Goal: Ask a question: Ask a question

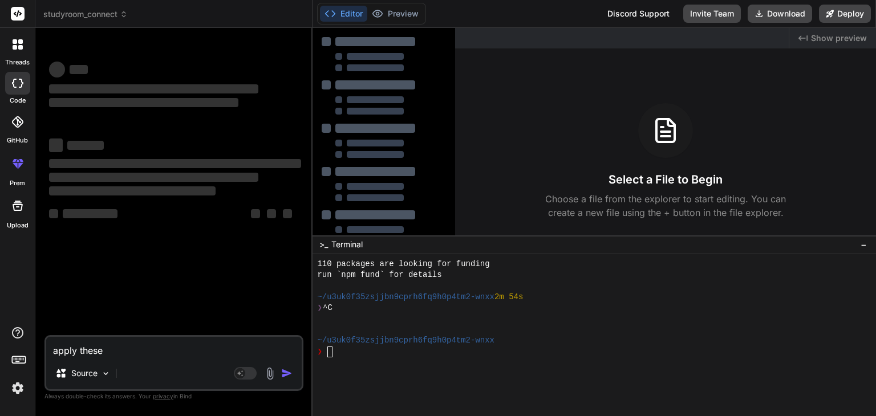
type textarea "apply these"
type textarea "x"
type textarea "apply these r"
type textarea "x"
type textarea "apply these re"
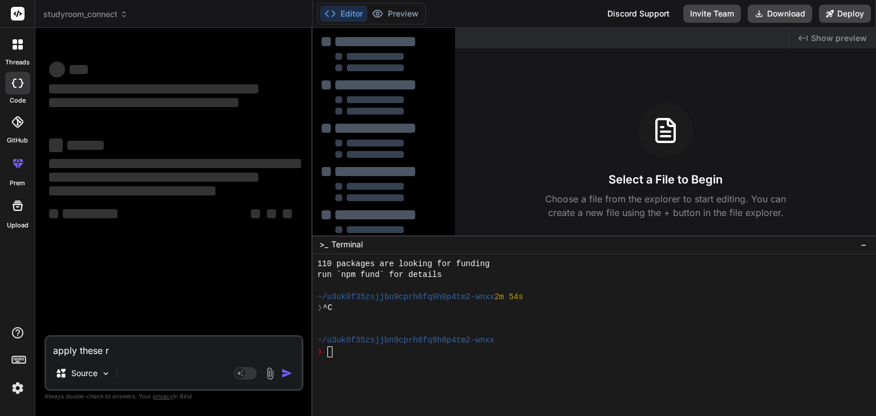
type textarea "x"
type textarea "apply these req"
type textarea "x"
type textarea "apply these requ"
type textarea "x"
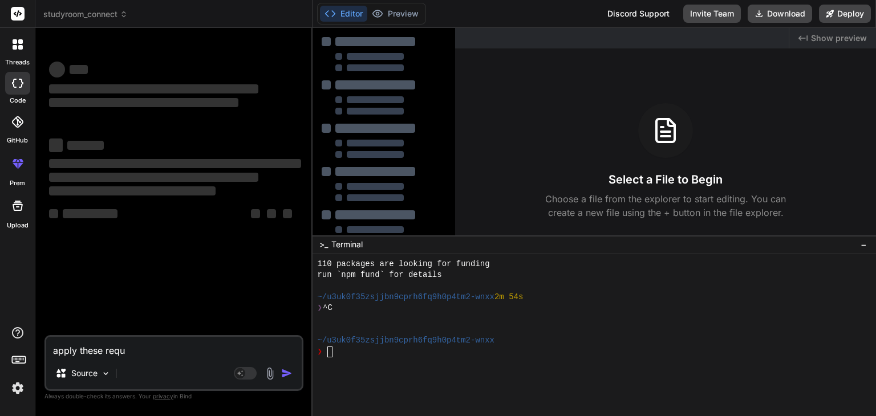
type textarea "apply these requi"
type textarea "x"
type textarea "apply these requir"
type textarea "x"
type textarea "apply these require"
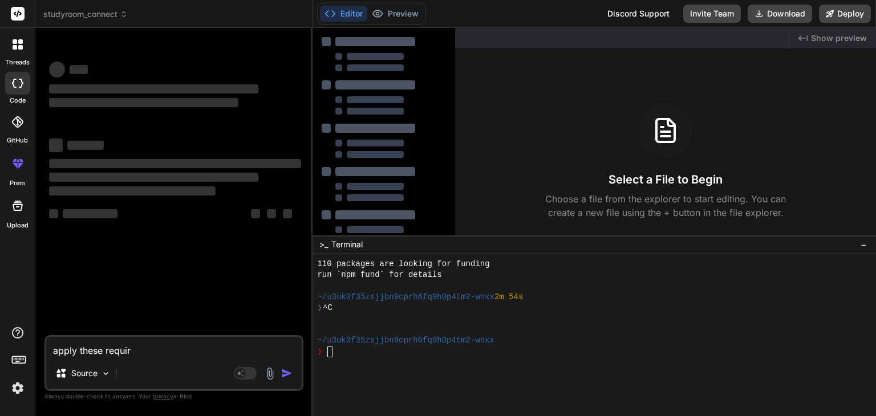
type textarea "x"
type textarea "apply these requirem"
type textarea "x"
type textarea "apply these requireme"
type textarea "x"
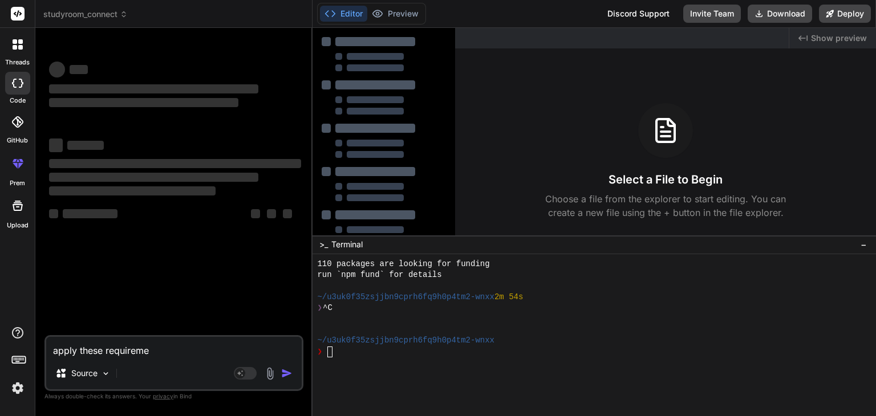
type textarea "apply these requiremen"
type textarea "x"
type textarea "apply these requirement"
type textarea "x"
type textarea "apply these requirements"
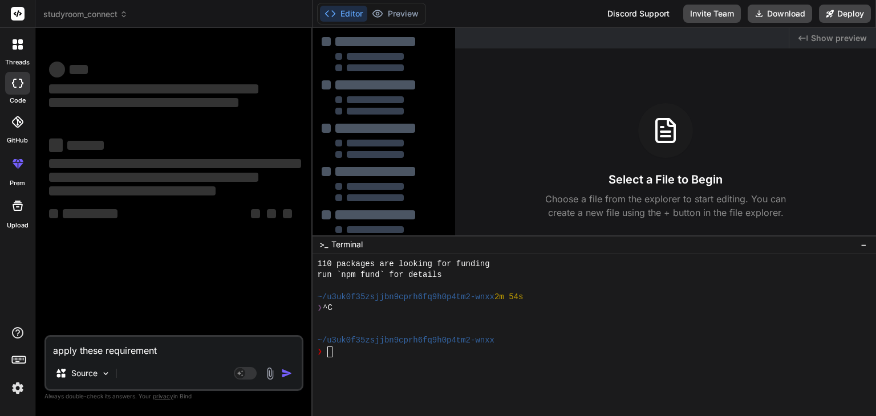
type textarea "x"
type textarea "apply these requirements"
type textarea "x"
type textarea "apply these requirements c"
type textarea "x"
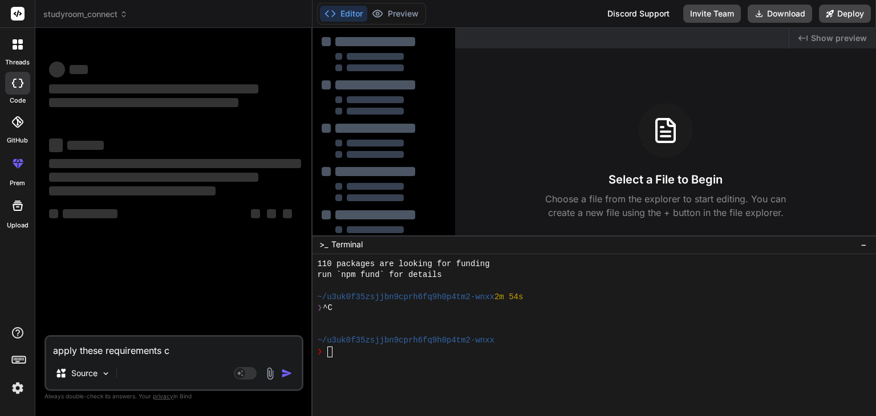
type textarea "apply these requirements co"
type textarea "x"
type textarea "apply these requirements com"
type textarea "x"
type textarea "apply these requirements comp"
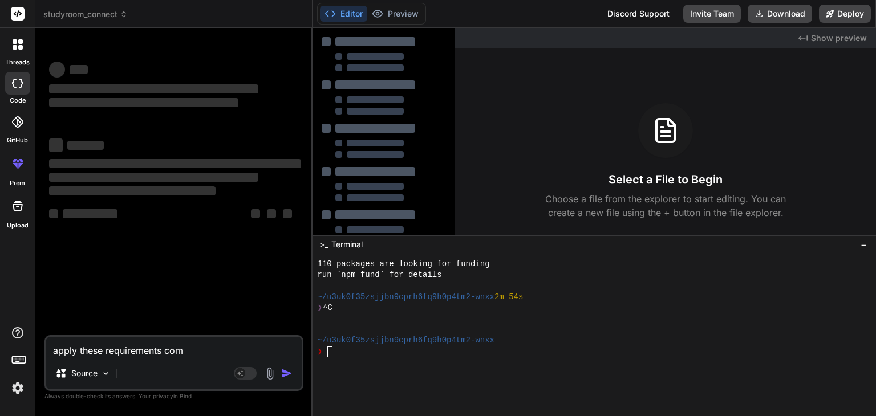
type textarea "x"
type textarea "apply these requirements compl"
type textarea "x"
type textarea "apply these requirements comple"
type textarea "x"
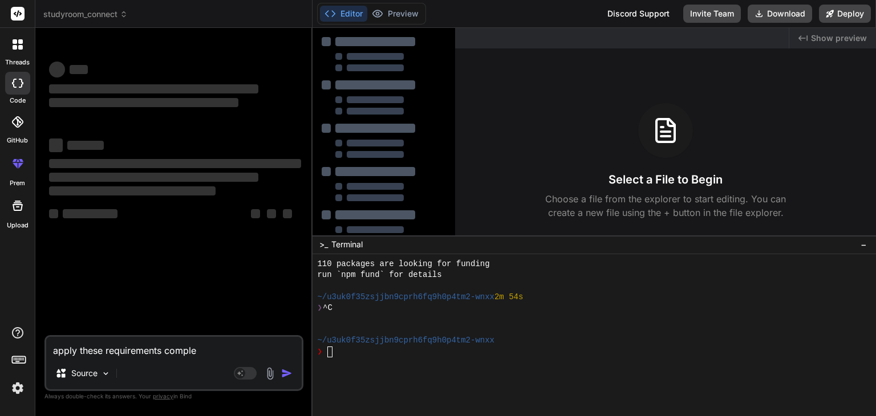
type textarea "apply these requirements complet"
type textarea "x"
type textarea "apply these requirements complete"
type textarea "x"
type textarea "apply these requirements completel"
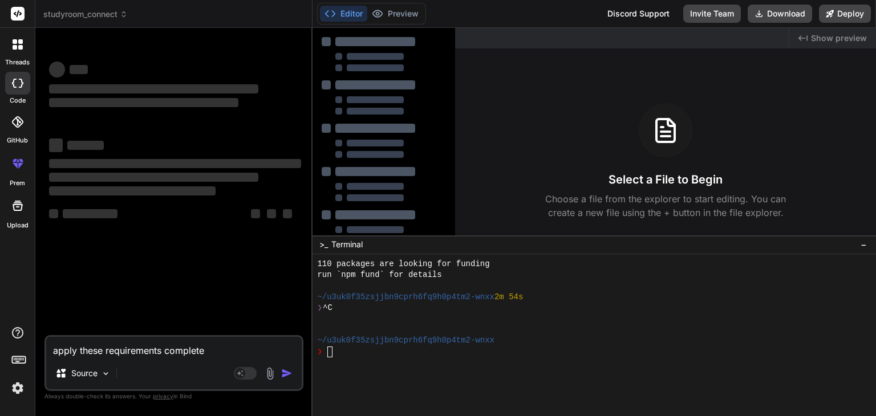
type textarea "x"
type textarea "apply these requirements completely"
type textarea "x"
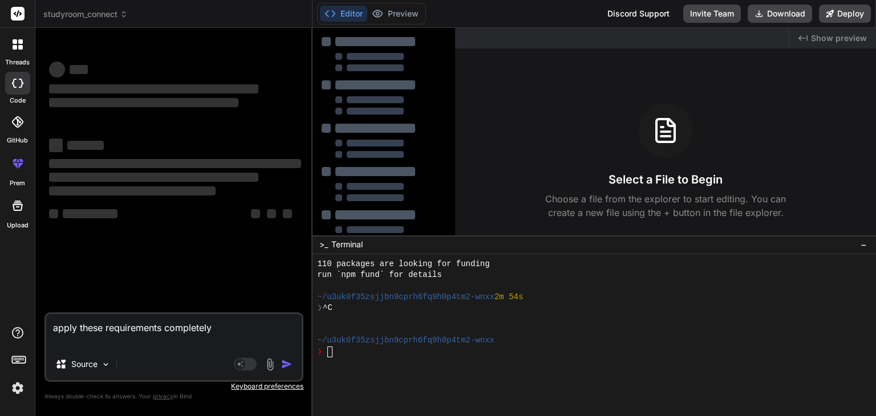
type textarea "lorem ipsum dolorsitamet consectetu Adipis e sed doeiusmodte inc utlaboreetdol …"
type textarea "x"
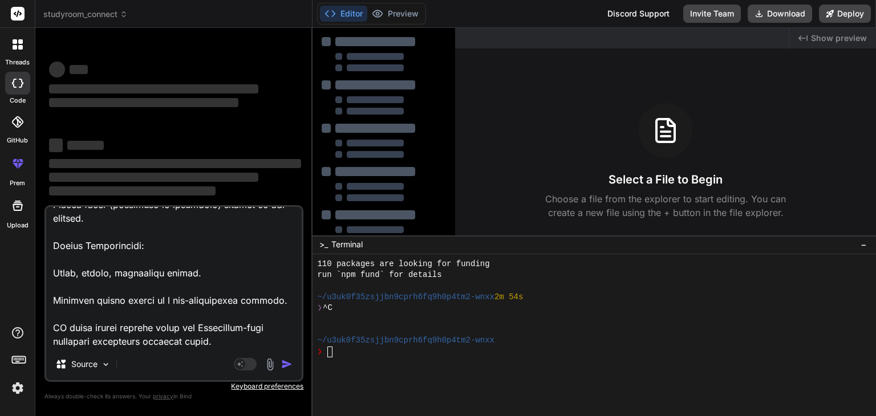
type textarea "lorem ipsum dolorsitamet consectetu Adipis e sed doeiusmodte inc utlaboreetdol …"
type textarea "x"
type textarea "lorem ipsum dolorsitamet consectetu Adipis e sed doeiusmodte inc utlaboreetdol …"
click at [248, 371] on div "Source" at bounding box center [173, 366] width 255 height 27
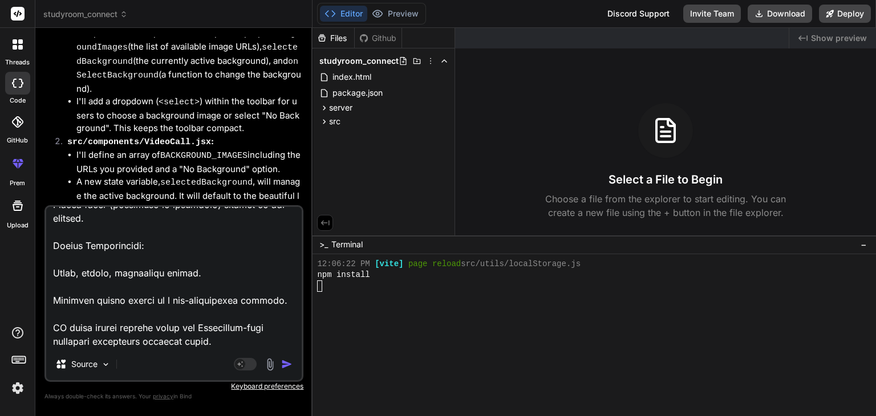
scroll to position [3262, 0]
click at [285, 365] on img "button" at bounding box center [286, 364] width 11 height 11
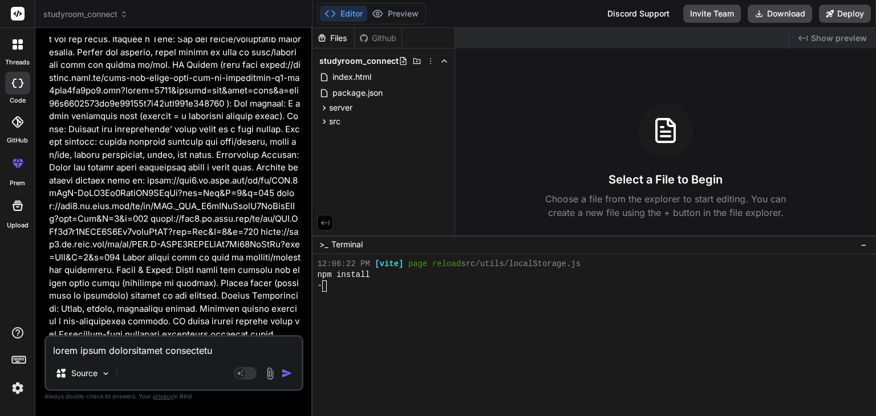
scroll to position [4836, 0]
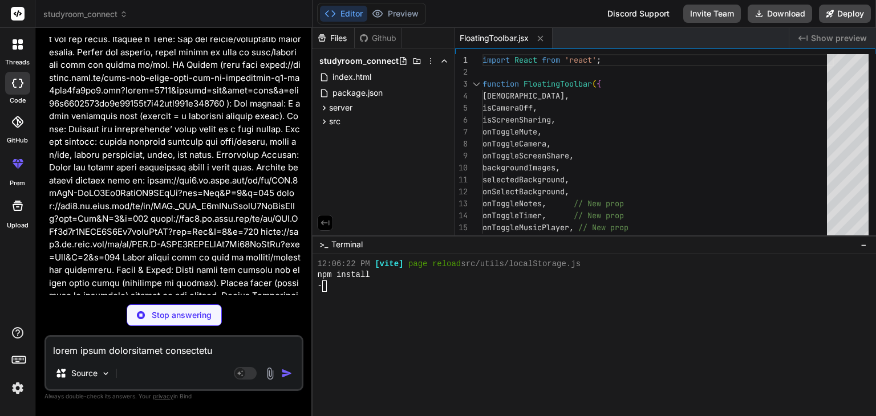
type textarea "x"
type textarea "export default VideoCall;"
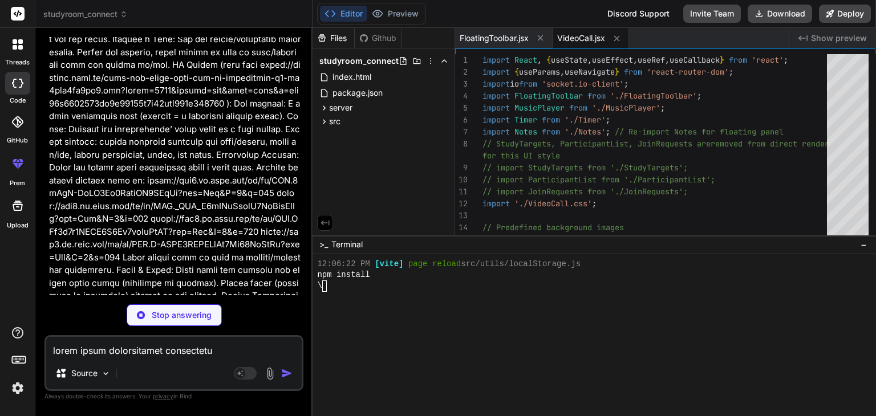
type textarea "x"
type textarea ".timer-overlay .timer-display { font-size: 1.2rem; } }"
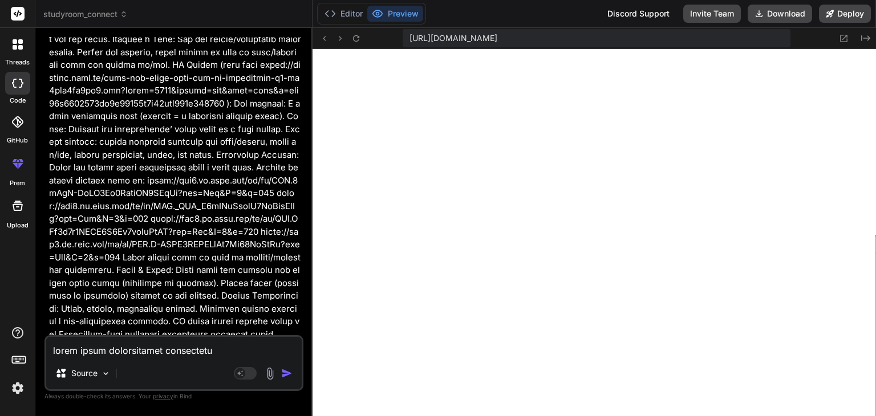
scroll to position [3645, 0]
type textarea "x"
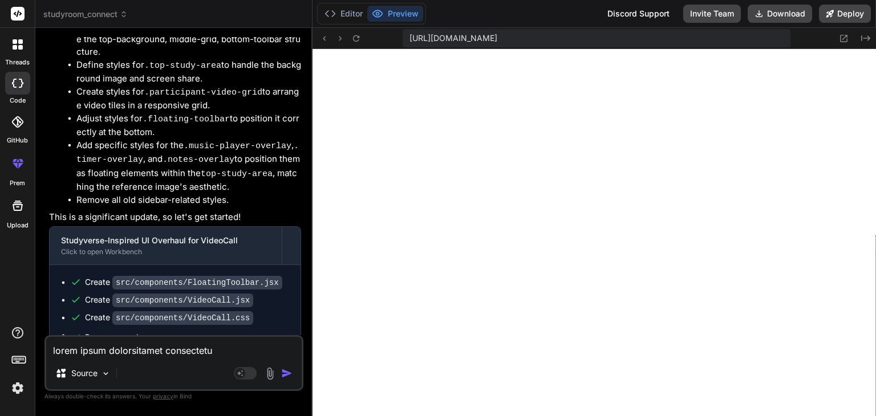
scroll to position [5791, 0]
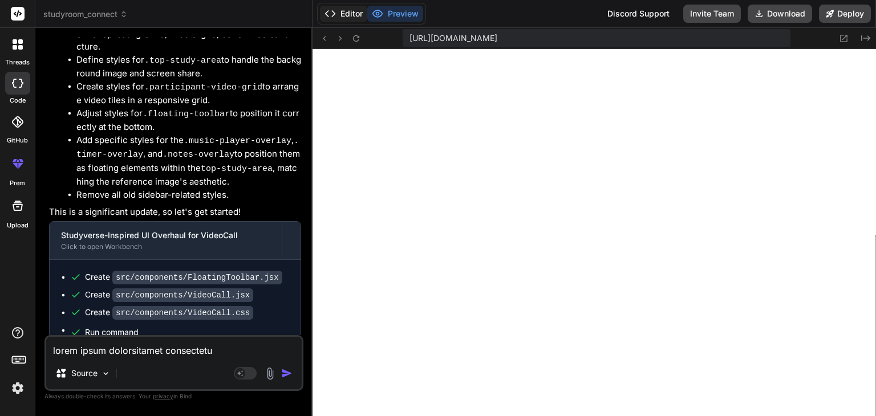
click at [354, 14] on button "Editor" at bounding box center [343, 14] width 47 height 16
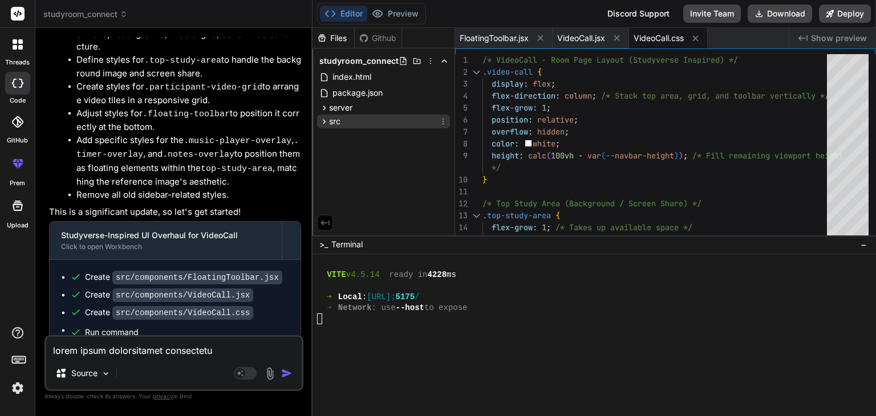
click at [340, 121] on span "src" at bounding box center [334, 121] width 11 height 11
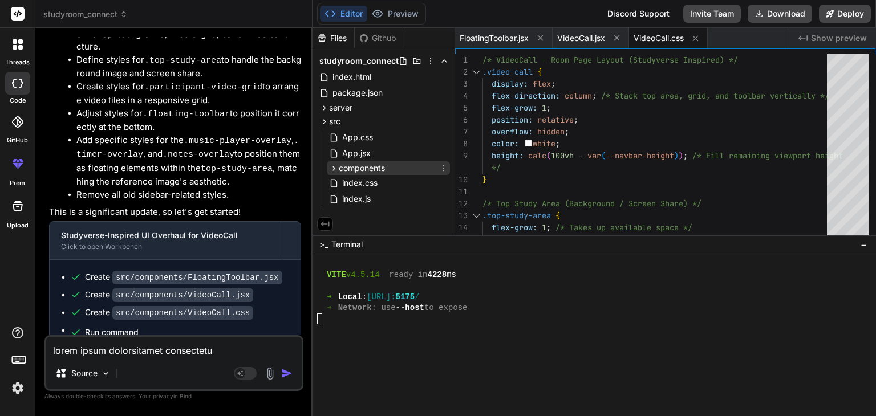
click at [351, 165] on span "components" at bounding box center [362, 168] width 46 height 11
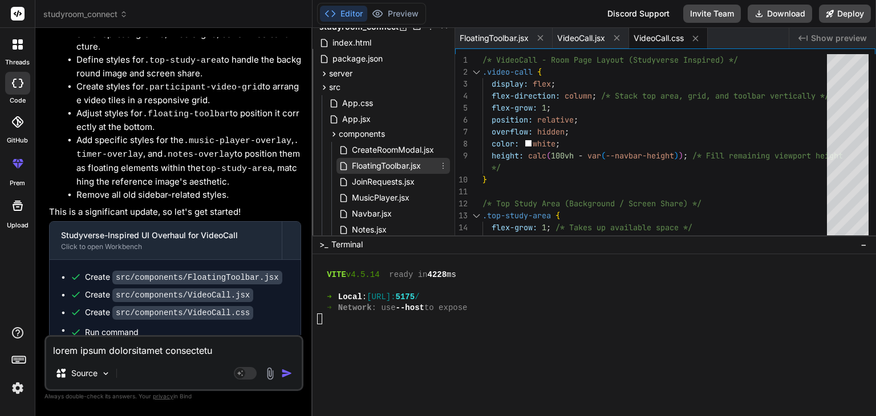
click at [361, 164] on span "FloatingToolbar.jsx" at bounding box center [386, 166] width 71 height 14
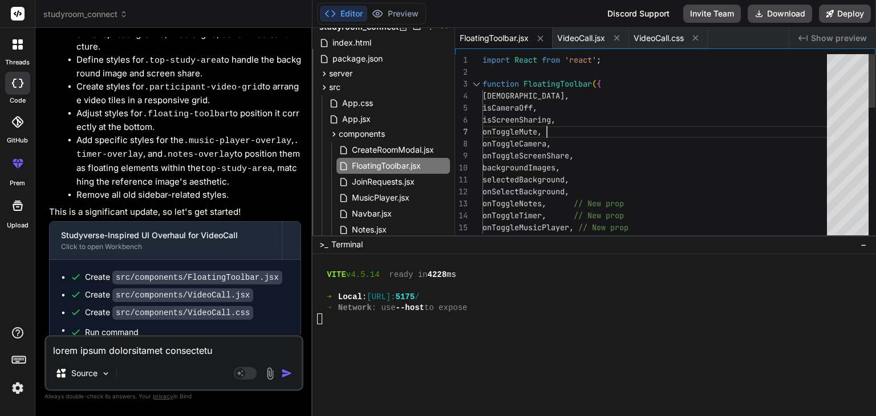
scroll to position [0, 0]
click at [617, 123] on div "import React from 'react' ; function FloatingToolbar ( { isMuted , isCameraOff …" at bounding box center [657, 377] width 351 height 647
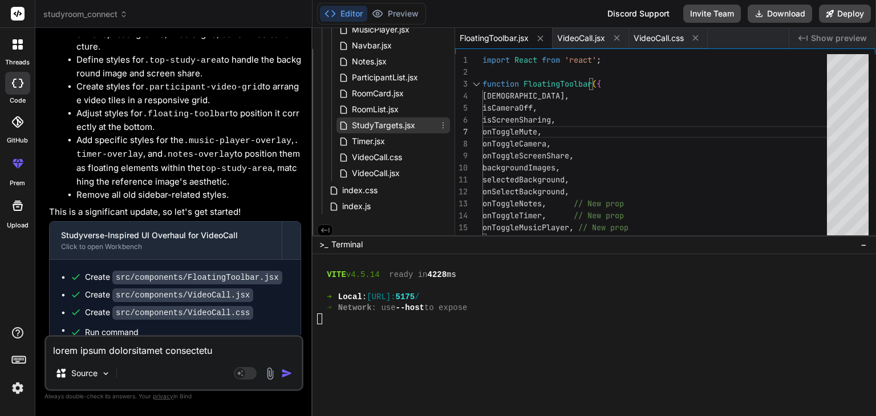
scroll to position [204, 0]
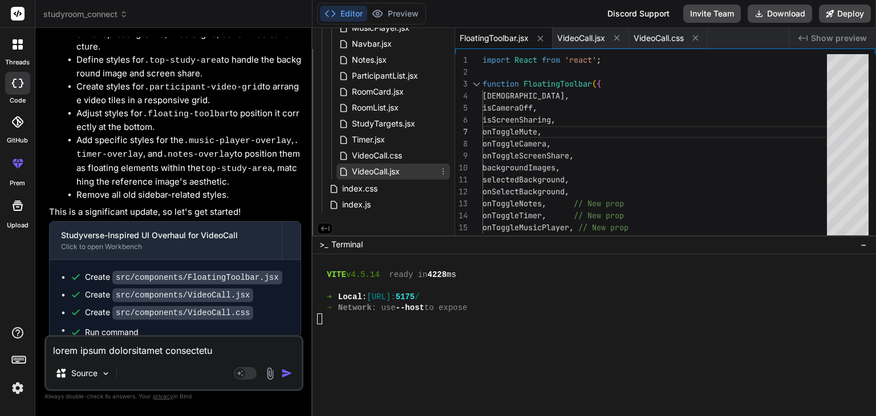
click at [379, 170] on span "VideoCall.jsx" at bounding box center [376, 172] width 50 height 14
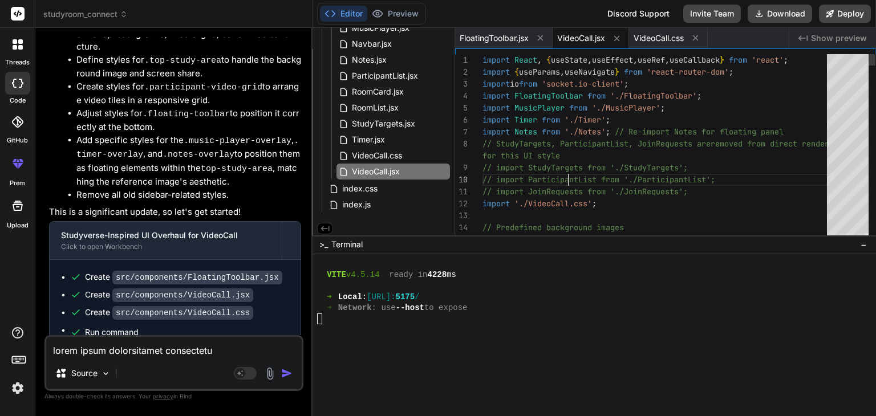
scroll to position [0, 0]
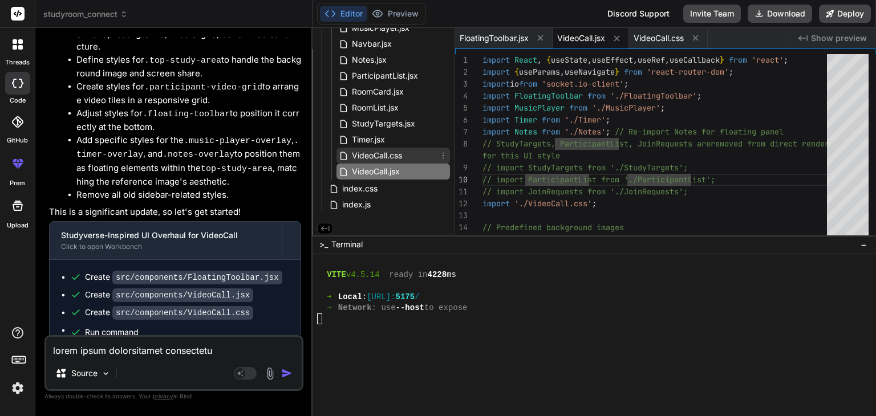
click at [403, 149] on span "VideoCall.css" at bounding box center [377, 156] width 52 height 14
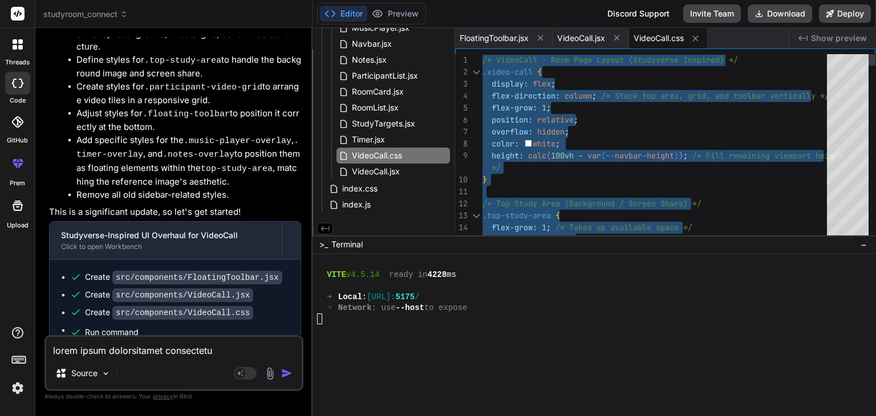
type textarea "/* VideoCall - Room Page Layout (Studyverse Inspired) */ .video-call { display:…"
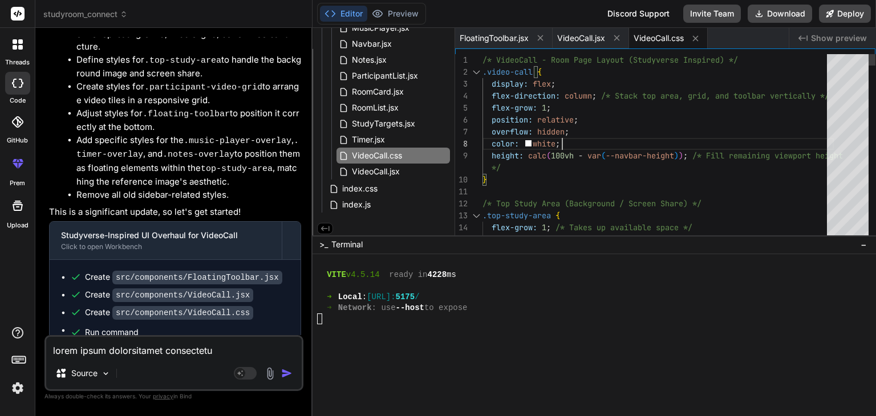
click at [218, 350] on textarea at bounding box center [173, 347] width 255 height 21
type textarea "c"
type textarea "x"
type textarea "ca"
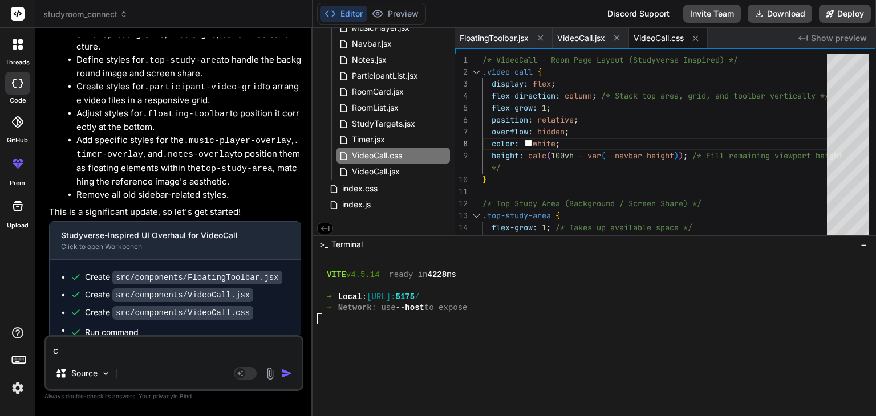
type textarea "x"
type textarea "cam"
type textarea "x"
type textarea "came"
type textarea "x"
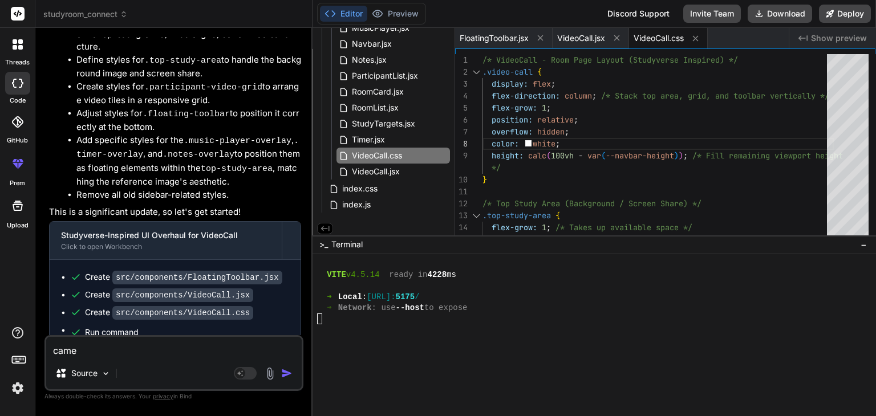
type textarea "camer"
type textarea "x"
type textarea "camera"
type textarea "x"
type textarea "camera"
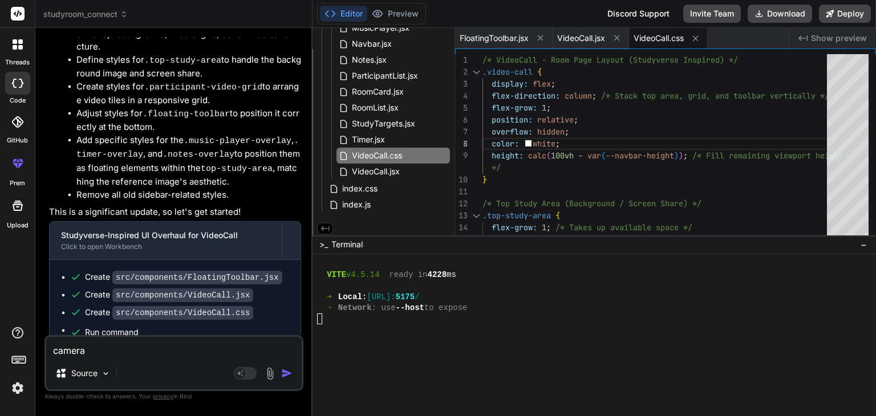
type textarea "x"
type textarea "camera f"
type textarea "x"
type textarea "camera fe"
type textarea "x"
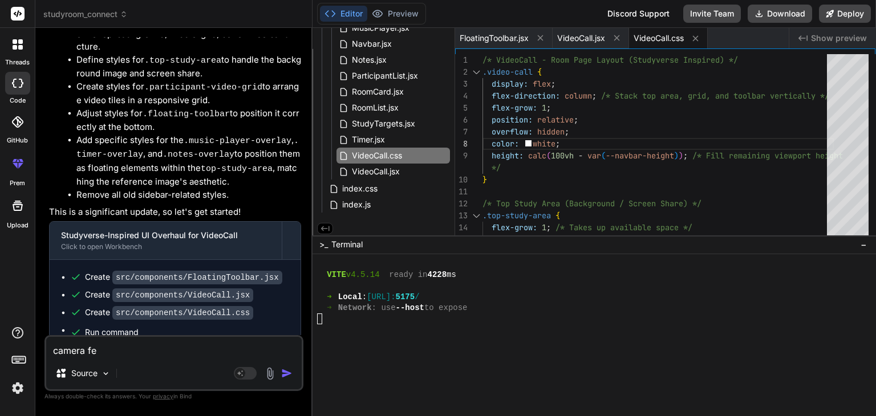
type textarea "camera fea"
type textarea "x"
type textarea "camera feat"
type textarea "x"
type textarea "camera featu"
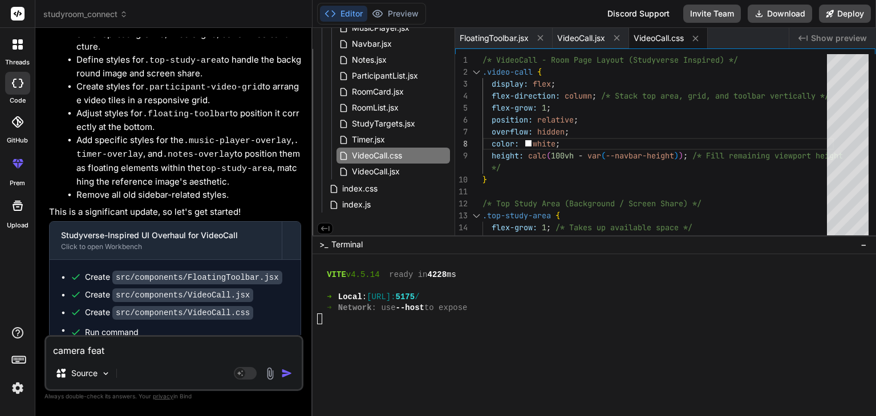
type textarea "x"
type textarea "camera featur"
type textarea "x"
type textarea "camera feature"
type textarea "x"
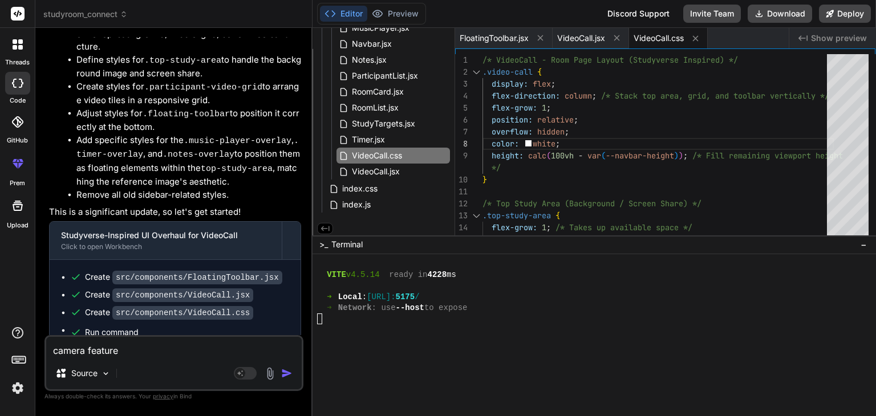
type textarea "camera feature"
type textarea "x"
type textarea "camera feature n"
type textarea "x"
type textarea "camera feature no"
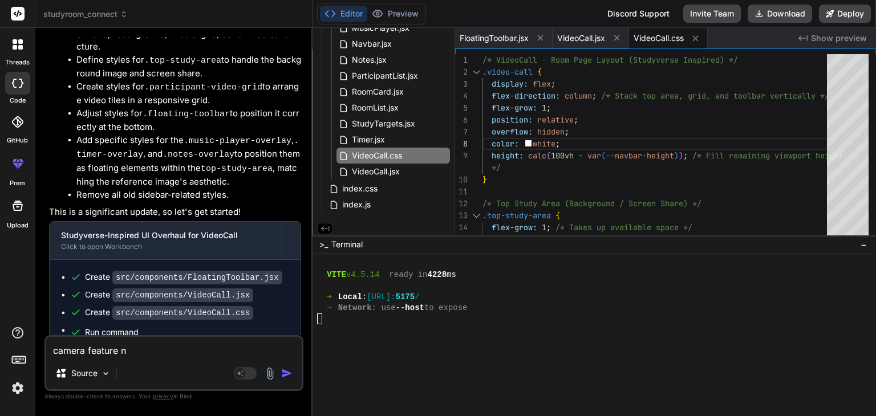
type textarea "x"
type textarea "camera feature not"
type textarea "x"
type textarea "camera feature not"
type textarea "x"
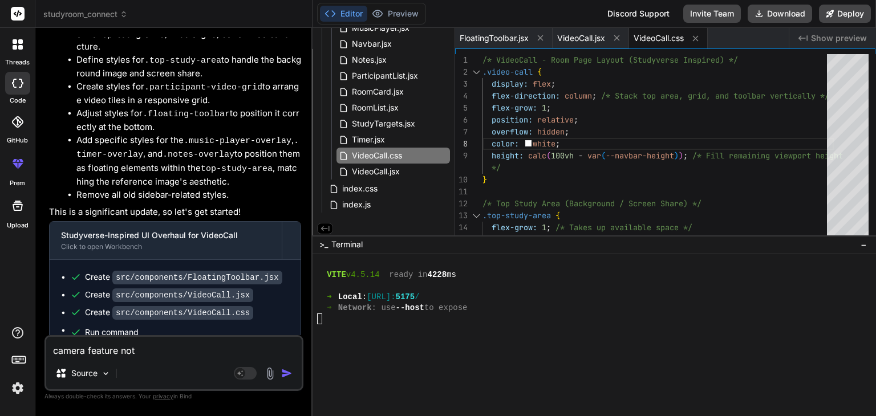
type textarea "camera feature not w"
type textarea "x"
type textarea "camera feature not wo"
type textarea "x"
type textarea "camera feature not wor"
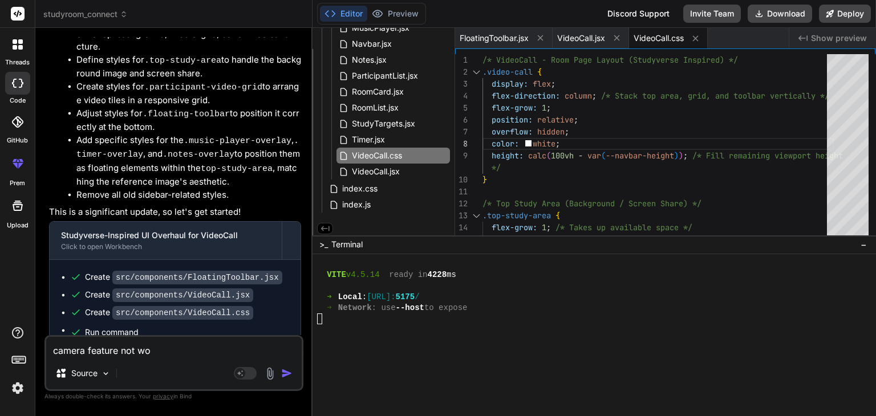
type textarea "x"
type textarea "camera feature not wori"
type textarea "x"
type textarea "camera feature not worin"
type textarea "x"
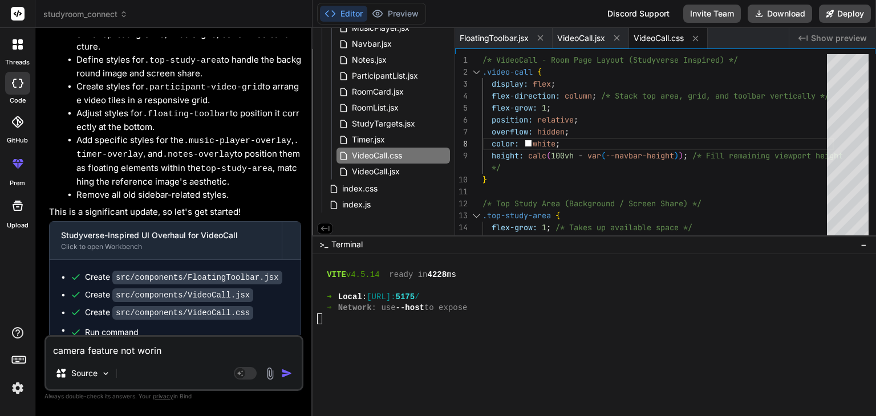
type textarea "camera feature not woring"
type textarea "x"
type textarea "camera feature not worin"
type textarea "x"
type textarea "camera feature not wori"
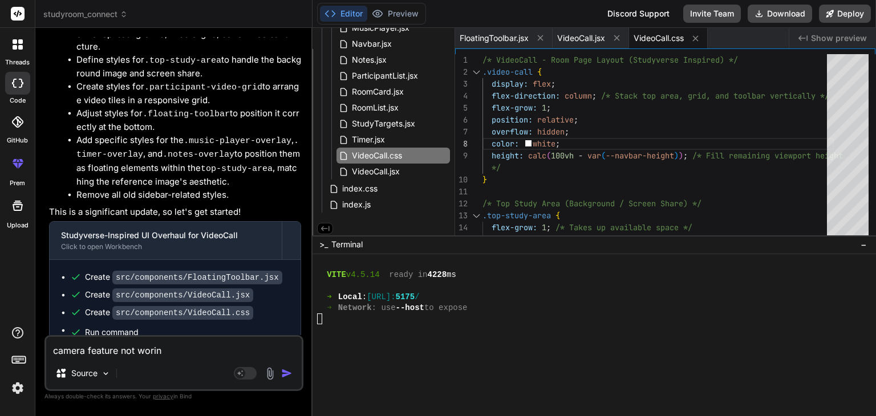
type textarea "x"
type textarea "camera feature not wor"
type textarea "x"
type textarea "camera feature not work"
type textarea "x"
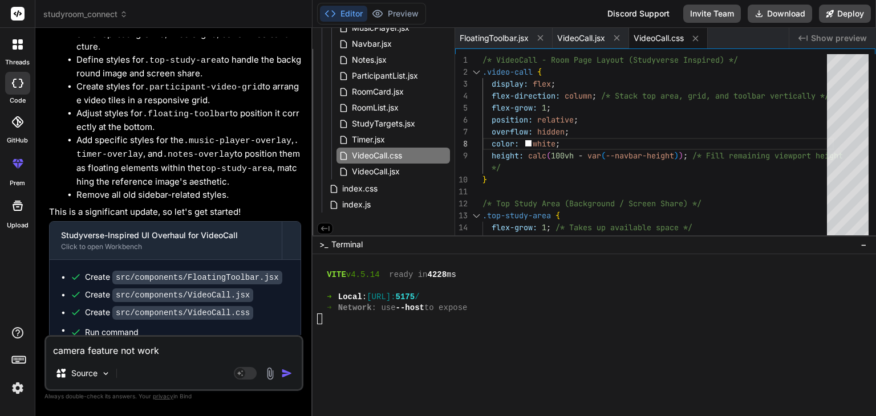
type textarea "camera feature not worki"
type textarea "x"
type textarea "camera feature not workin"
type textarea "x"
type textarea "camera feature not working"
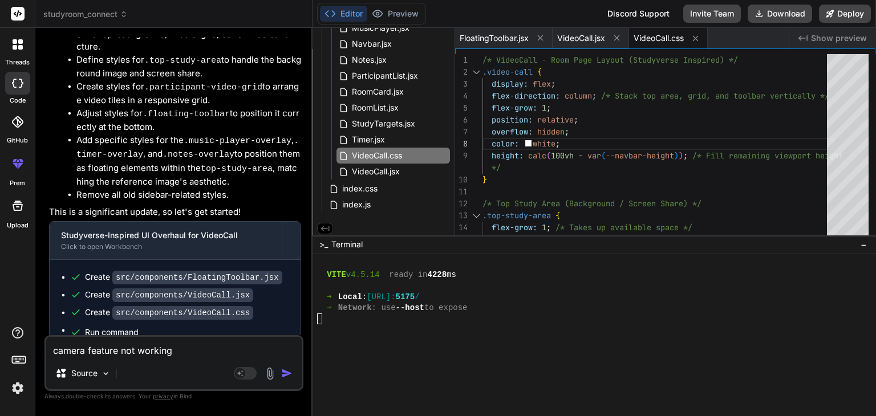
type textarea "x"
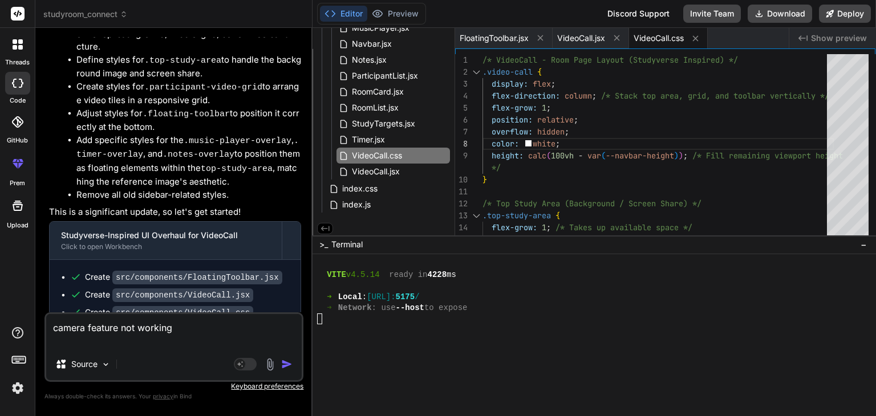
type textarea "camera feature not working"
click at [269, 363] on img at bounding box center [269, 364] width 13 height 13
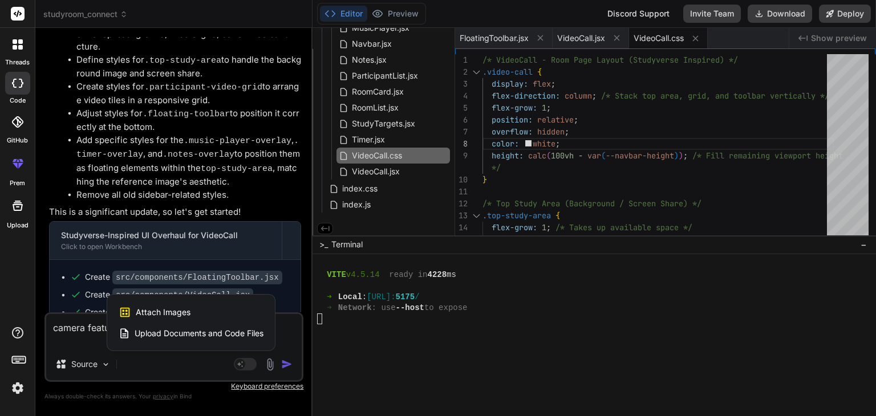
click at [172, 329] on span "Upload Documents and Code Files" at bounding box center [199, 333] width 129 height 11
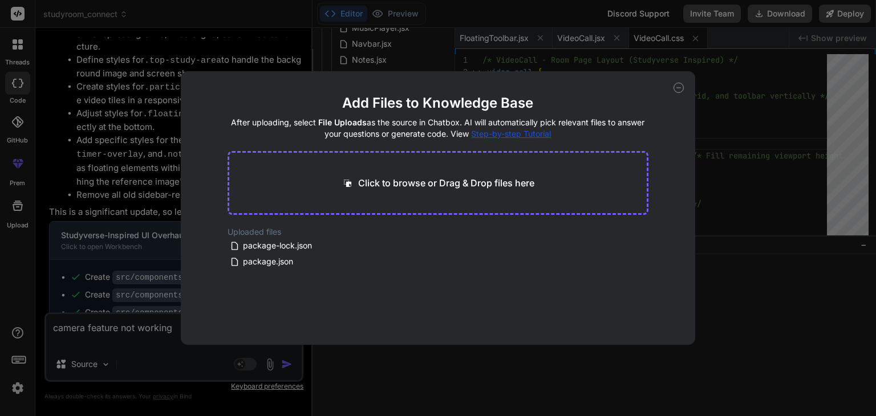
click at [378, 181] on p "Click to browse or Drag & Drop files here" at bounding box center [446, 183] width 176 height 14
click at [675, 84] on icon at bounding box center [679, 88] width 10 height 10
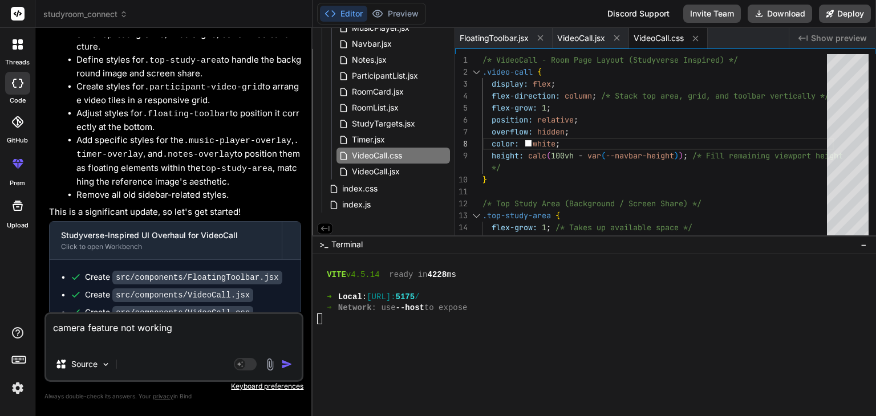
click at [269, 359] on img at bounding box center [269, 364] width 13 height 13
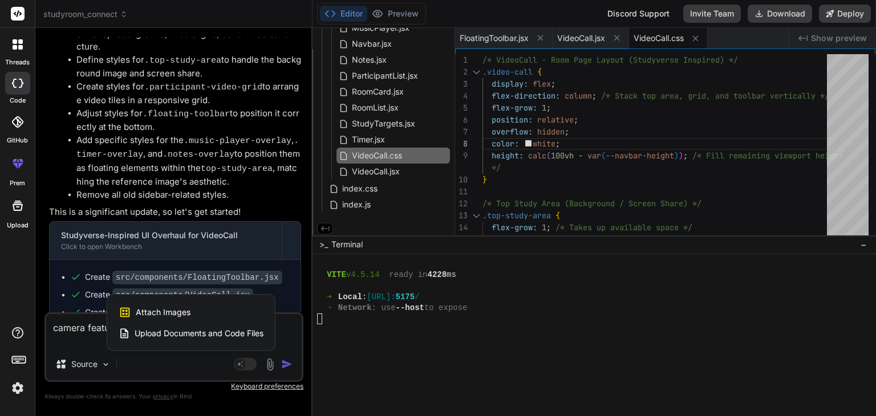
click at [70, 364] on div at bounding box center [438, 208] width 876 height 416
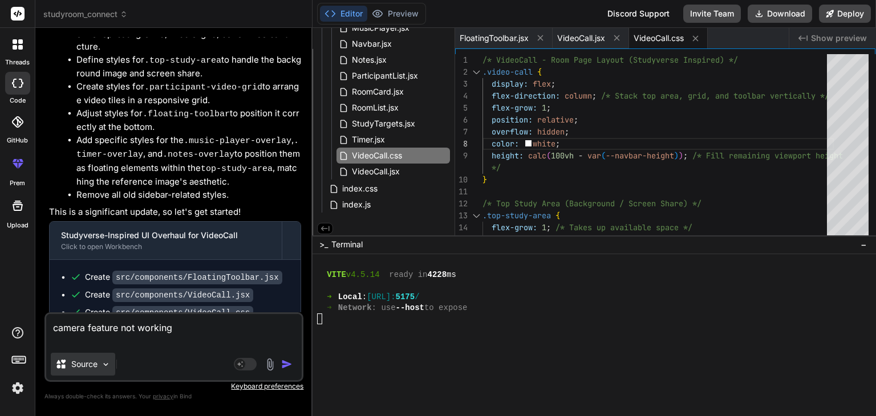
click at [81, 366] on p "Source" at bounding box center [84, 364] width 26 height 11
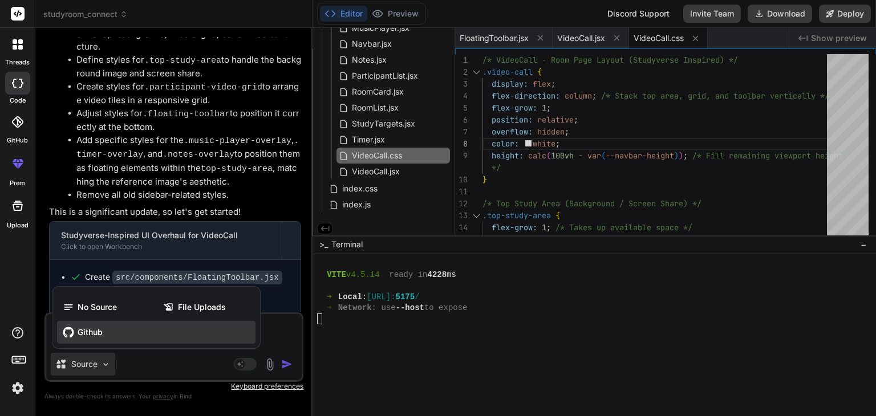
click at [83, 331] on span "Github" at bounding box center [90, 332] width 25 height 11
type textarea "x"
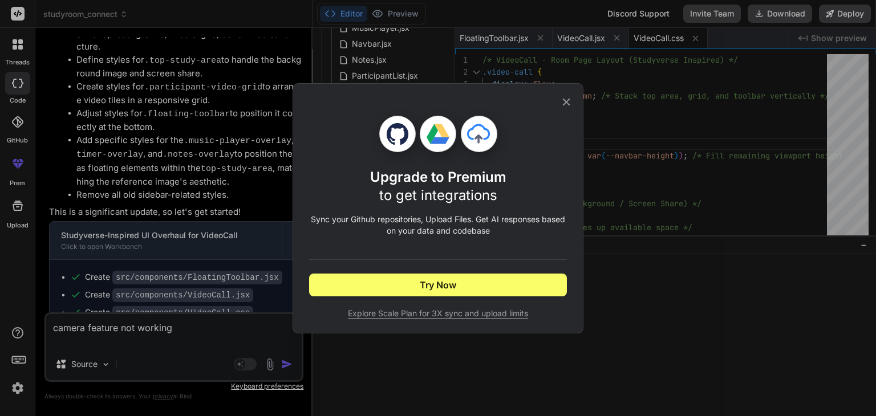
click at [565, 99] on icon at bounding box center [566, 102] width 13 height 13
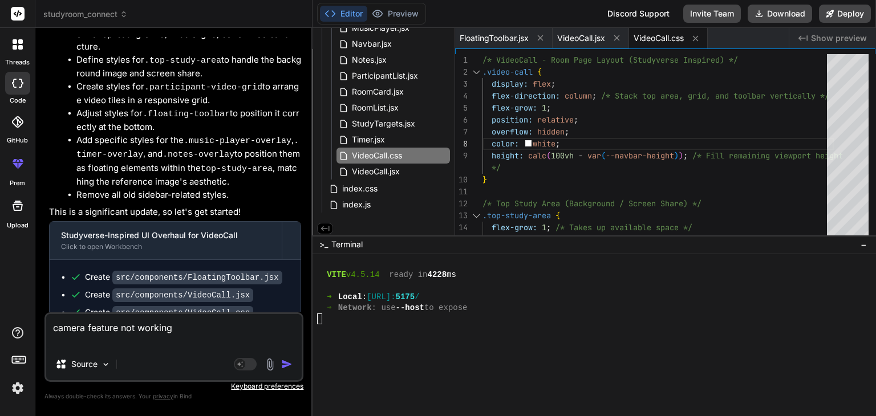
click at [160, 342] on textarea "camera feature not working" at bounding box center [173, 331] width 255 height 34
type textarea "camera feature not working a"
type textarea "x"
type textarea "camera feature not working an"
type textarea "x"
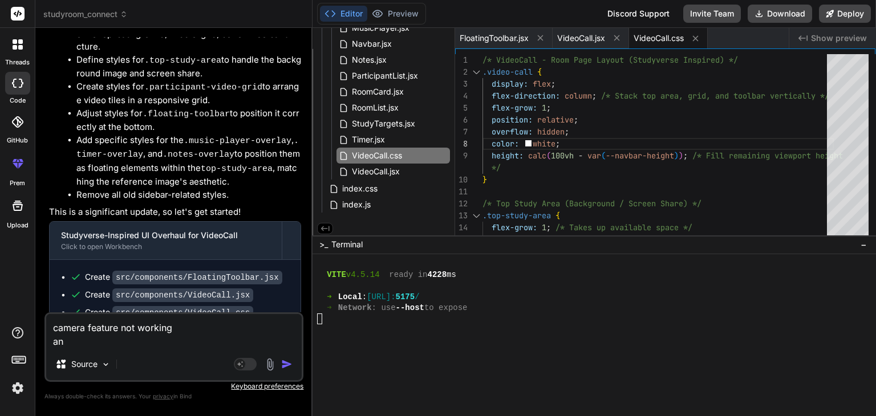
type textarea "camera feature not working and"
type textarea "x"
type textarea "camera feature not working and"
type textarea "x"
type textarea "camera feature not working and a"
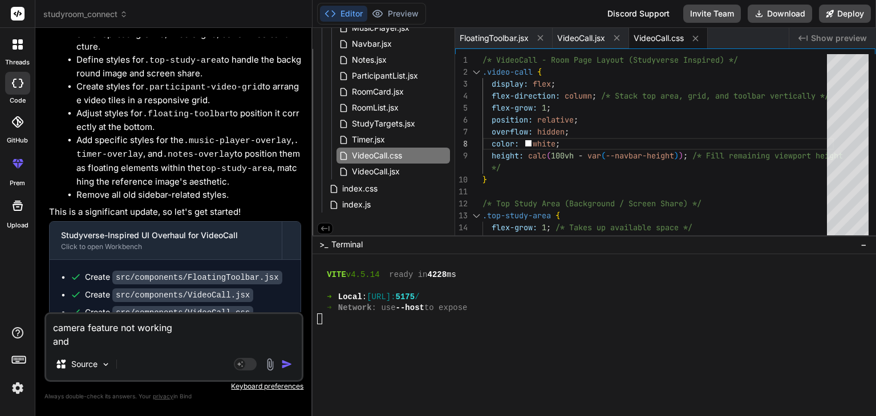
type textarea "x"
type textarea "camera feature not working and al"
type textarea "x"
type textarea "camera feature not working and als"
type textarea "x"
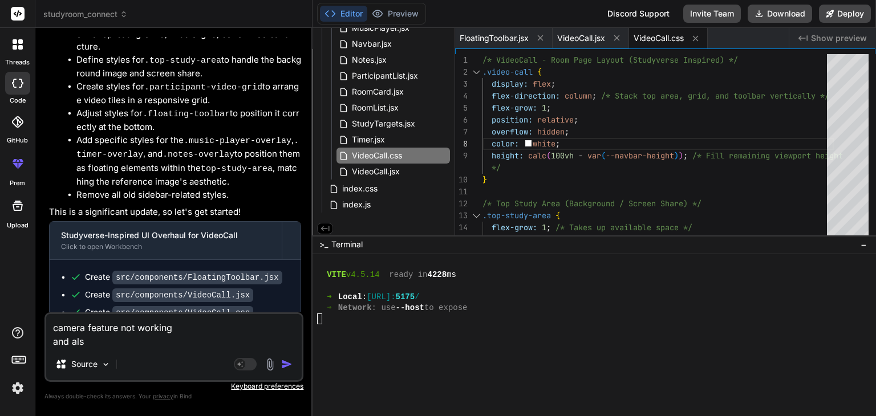
type textarea "camera feature not working and also"
type textarea "x"
type textarea "camera feature not working and also"
type textarea "x"
type textarea "camera feature not working and also p"
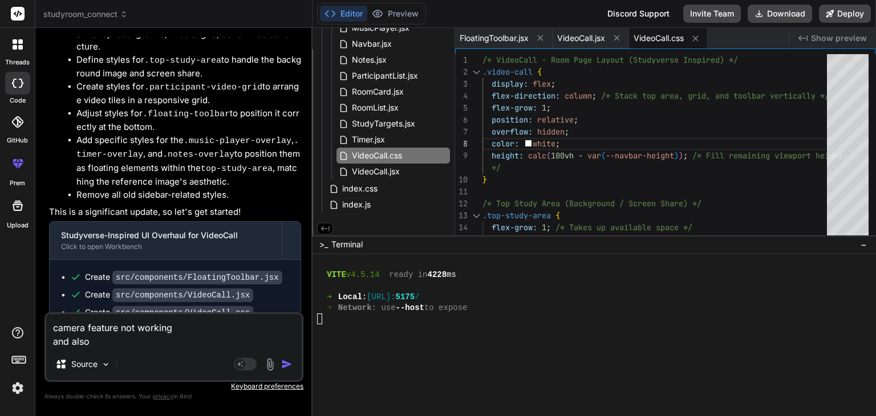
type textarea "x"
type textarea "camera feature not working and also pr"
type textarea "x"
type textarea "camera feature not working and also pro"
type textarea "x"
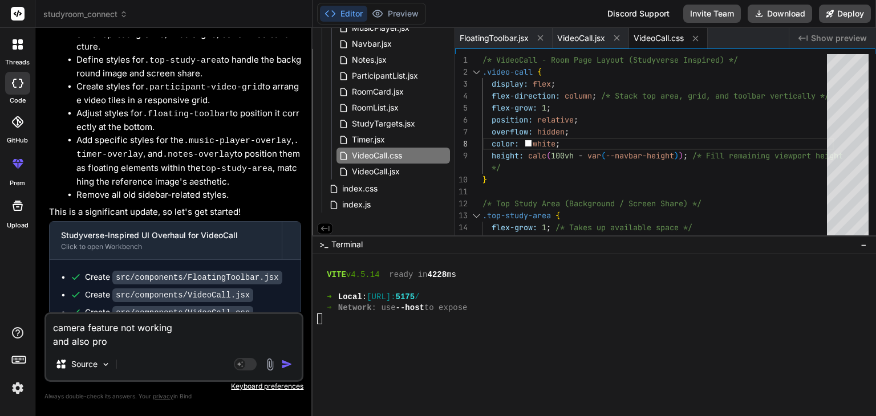
type textarea "camera feature not working and also prov"
type textarea "x"
type textarea "camera feature not working and also provi"
type textarea "x"
type textarea "camera feature not working and also provid"
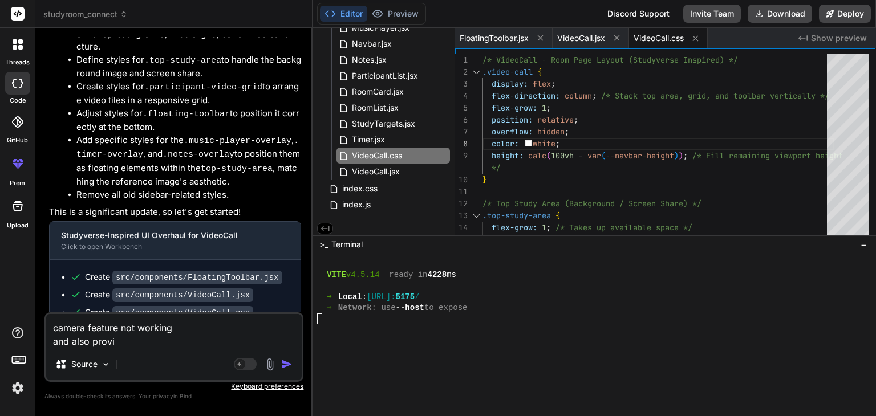
type textarea "x"
type textarea "camera feature not working and also provide"
type textarea "x"
type textarea "camera feature not working and also provide"
type textarea "x"
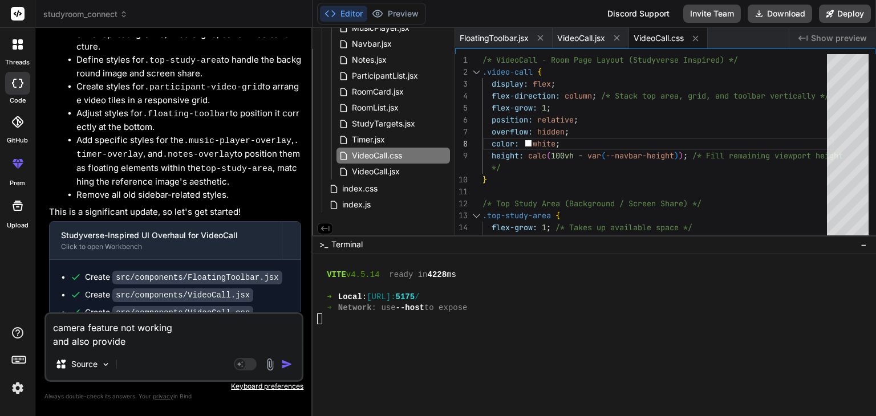
type textarea "camera feature not working and also provide a"
type textarea "x"
type textarea "camera feature not working and also provide a"
type textarea "x"
type textarea "camera feature not working and also provide a b"
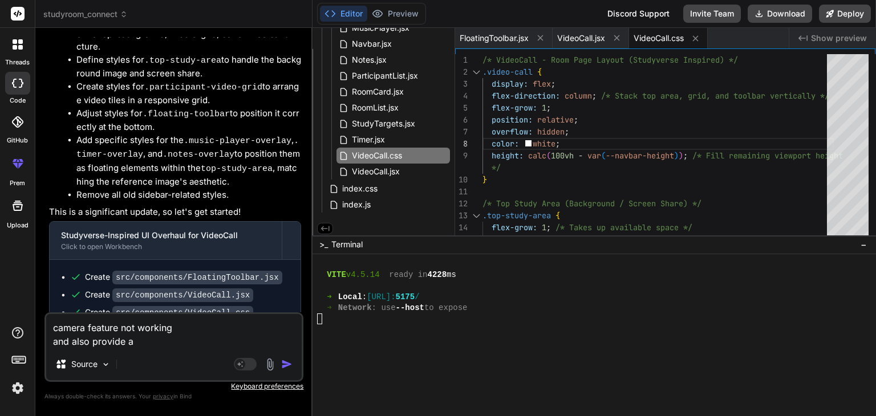
type textarea "x"
type textarea "camera feature not working and also provide a be"
type textarea "x"
type textarea "camera feature not working and also provide a bes"
type textarea "x"
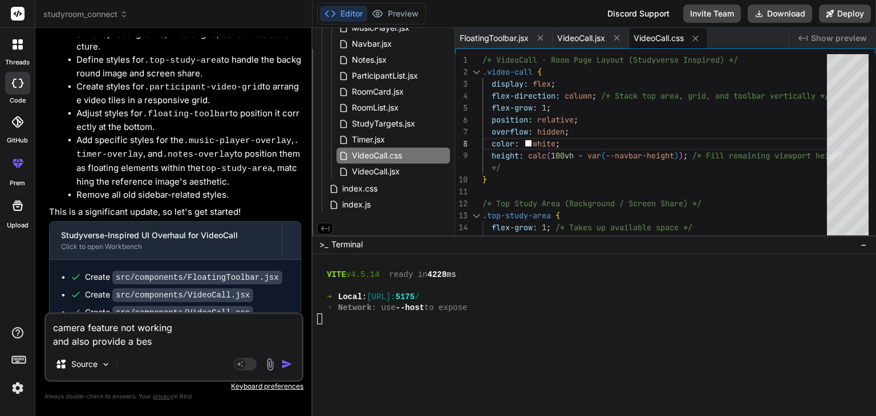
type textarea "camera feature not working and also provide a best"
type textarea "x"
type textarea "camera feature not working and also provide a best"
type textarea "x"
type textarea "camera feature not working and also provide a best u"
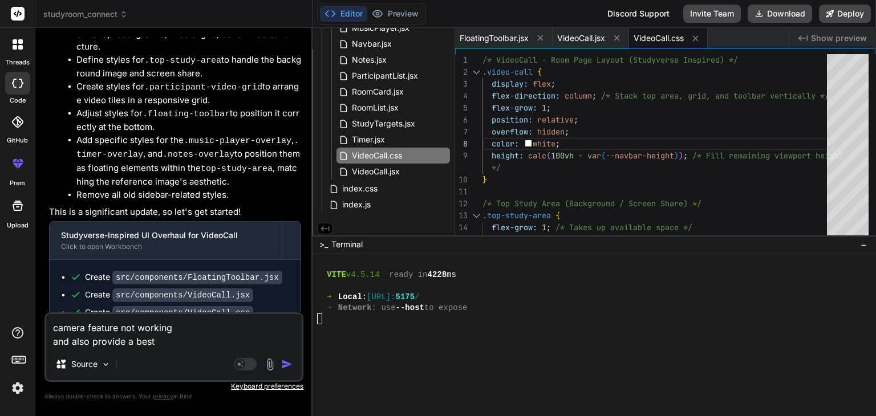
type textarea "x"
type textarea "camera feature not working and also provide a best ui"
type textarea "x"
type textarea "camera feature not working and also provide a best ui,"
type textarea "x"
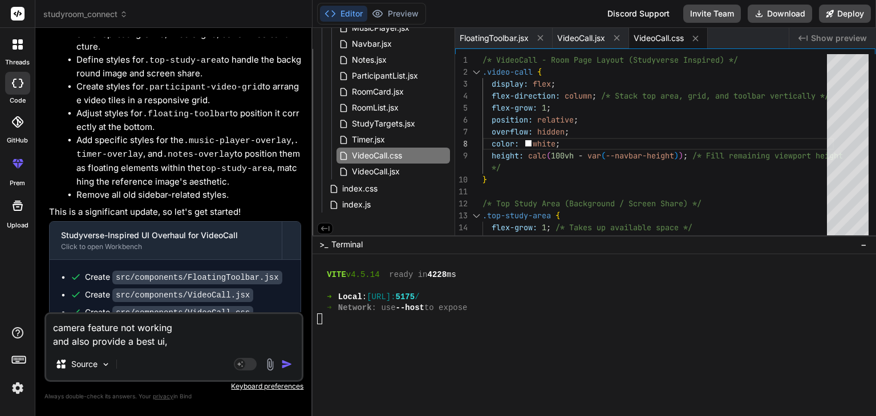
type textarea "camera feature not working and also provide a best ui,"
type textarea "x"
type textarea "camera feature not working and also provide a best ui, w"
type textarea "x"
type textarea "camera feature not working and also provide a best ui, wh"
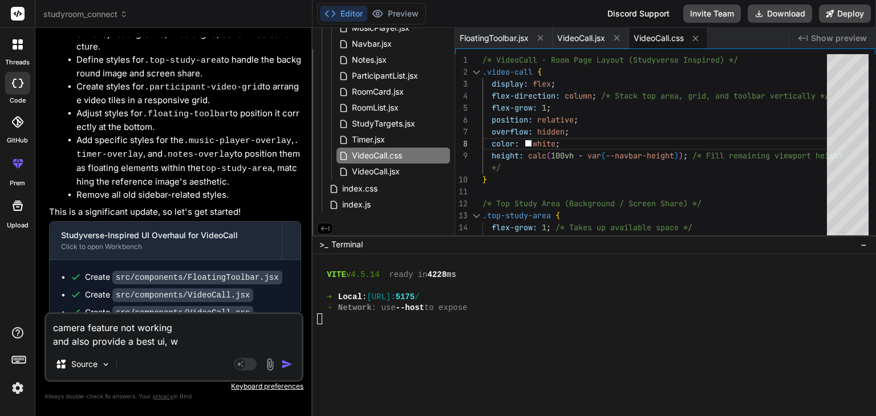
type textarea "x"
type textarea "camera feature not working and also provide a best ui, wha"
type textarea "x"
type textarea "camera feature not working and also provide a best ui, what"
type textarea "x"
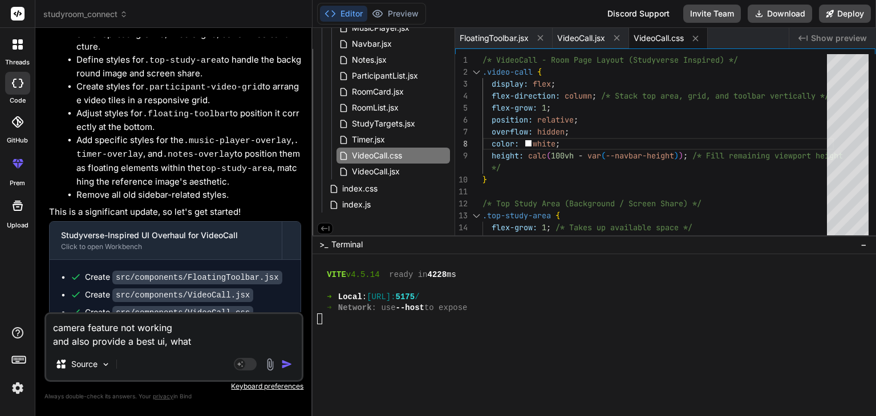
type textarea "camera feature not working and also provide a best ui, what"
type textarea "x"
type textarea "camera feature not working and also provide a best ui, what h"
type textarea "x"
type textarea "camera feature not working and also provide a best ui, what ha"
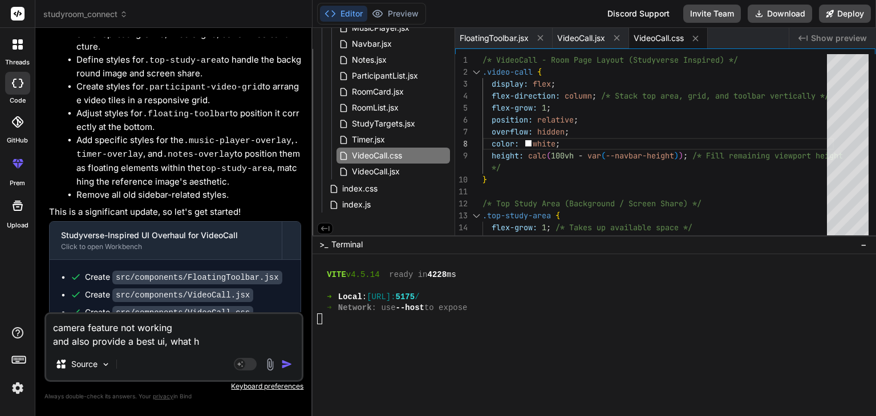
type textarea "x"
type textarea "camera feature not working and also provide a best ui, what hap"
type textarea "x"
type textarea "camera feature not working and also provide a best ui, what happ"
type textarea "x"
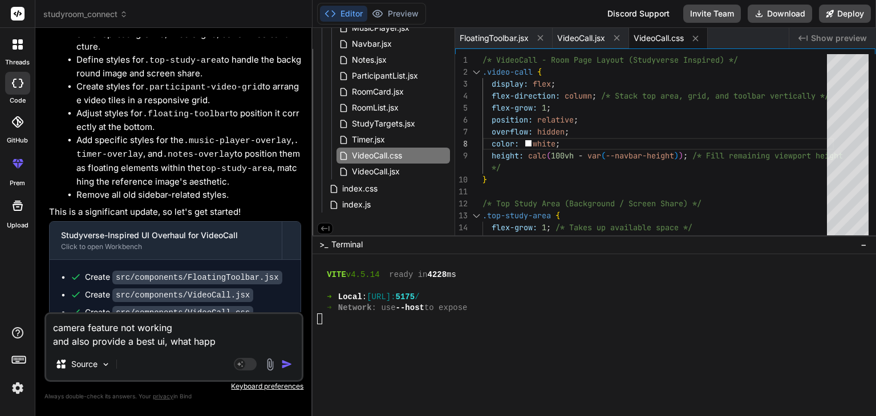
type textarea "camera feature not working and also provide a best ui, what [PERSON_NAME]"
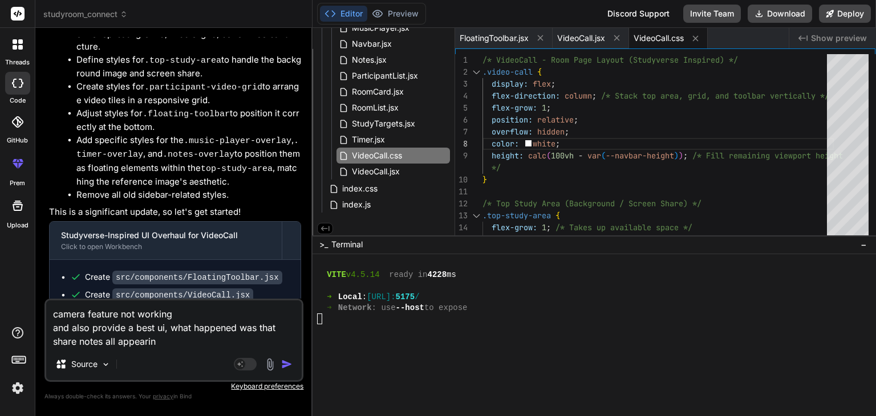
click at [233, 334] on textarea "camera feature not working and also provide a best ui, what happened was that s…" at bounding box center [173, 325] width 255 height 48
click at [213, 338] on textarea "camera feature not working and also provide a best ui, what happened was that s…" at bounding box center [173, 325] width 255 height 48
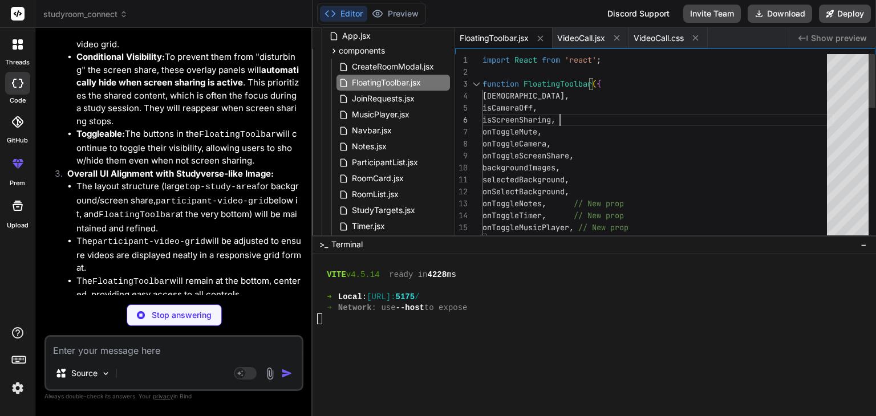
click at [573, 120] on div "import React from 'react' ; function FloatingToolbar ( { isMuted , isCameraOff …" at bounding box center [657, 377] width 351 height 647
click at [577, 148] on div "import React from 'react' ; function FloatingToolbar ( { isMuted , isCameraOff …" at bounding box center [657, 377] width 351 height 647
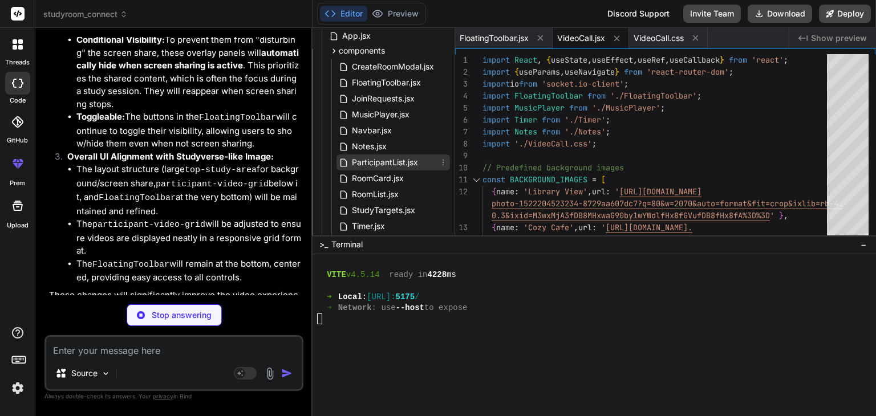
scroll to position [155, 0]
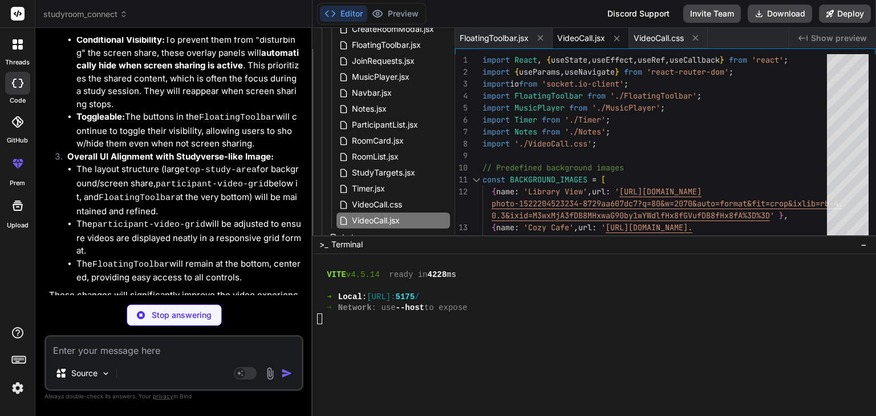
click at [577, 34] on span "VideoCall.jsx" at bounding box center [581, 38] width 48 height 11
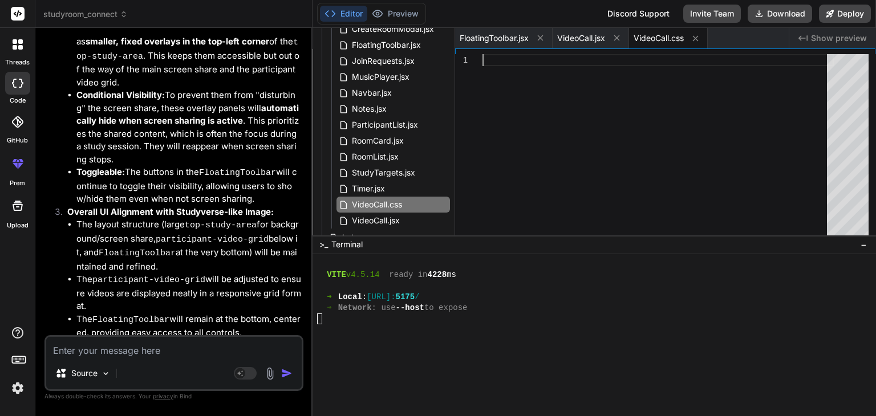
scroll to position [6745, 0]
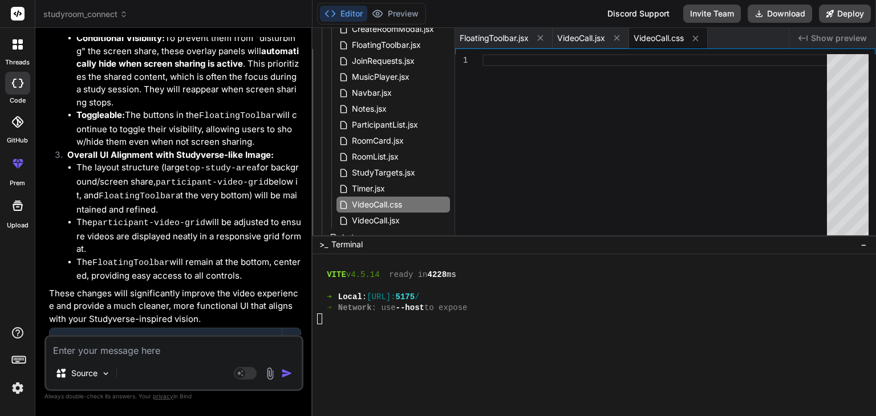
click at [156, 346] on textarea at bounding box center [173, 347] width 255 height 21
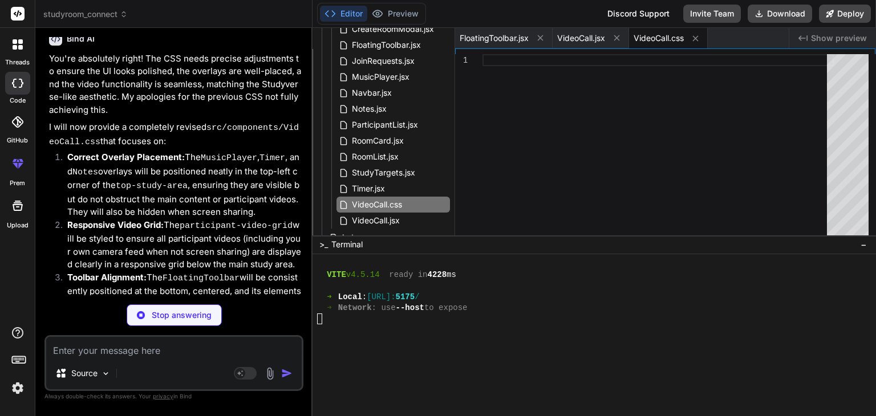
scroll to position [7245, 0]
